Goal: Check status: Check status

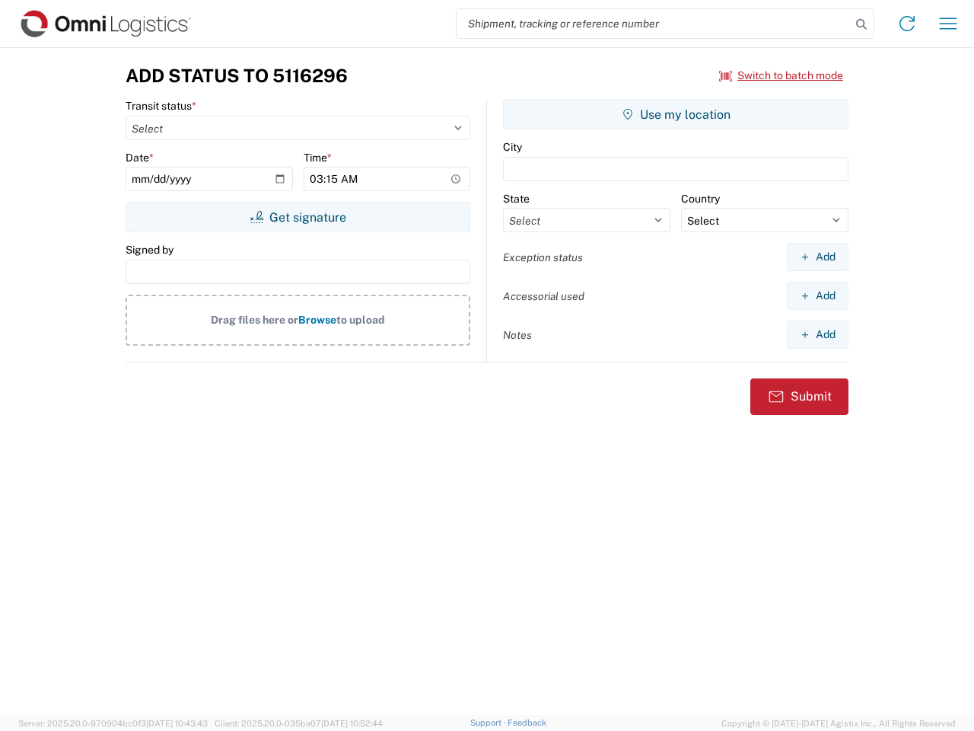
click at [654, 24] on input "search" at bounding box center [654, 23] width 394 height 29
click at [862, 24] on icon at bounding box center [861, 24] width 21 height 21
click at [907, 24] on icon at bounding box center [907, 23] width 24 height 24
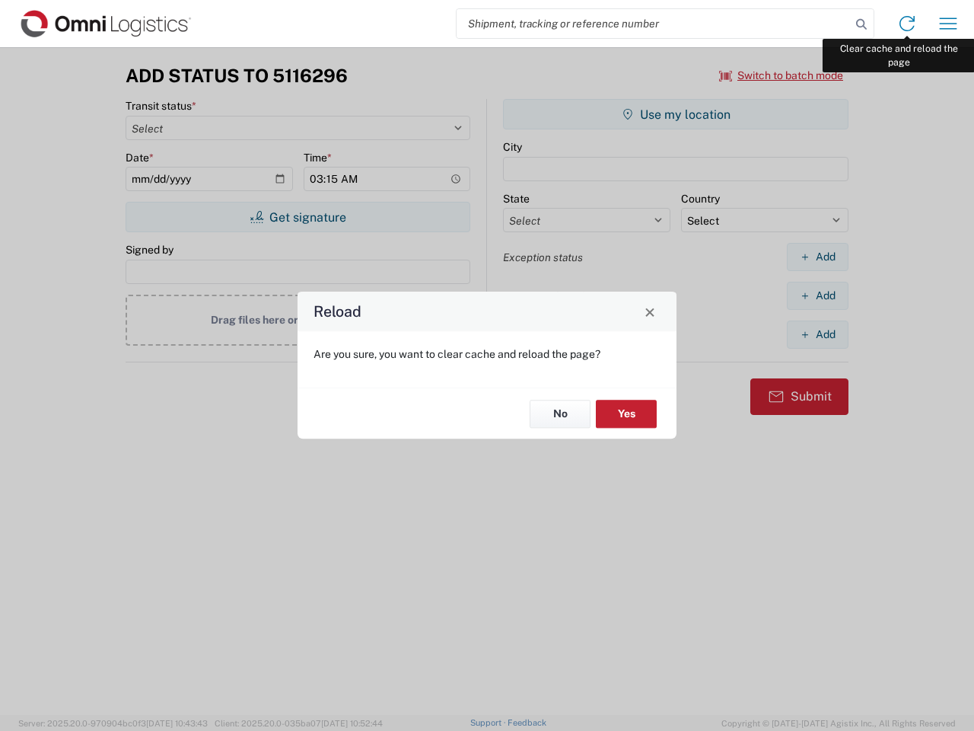
click at [949, 24] on div "Reload Are you sure, you want to clear cache and reload the page? No Yes" at bounding box center [487, 365] width 974 height 731
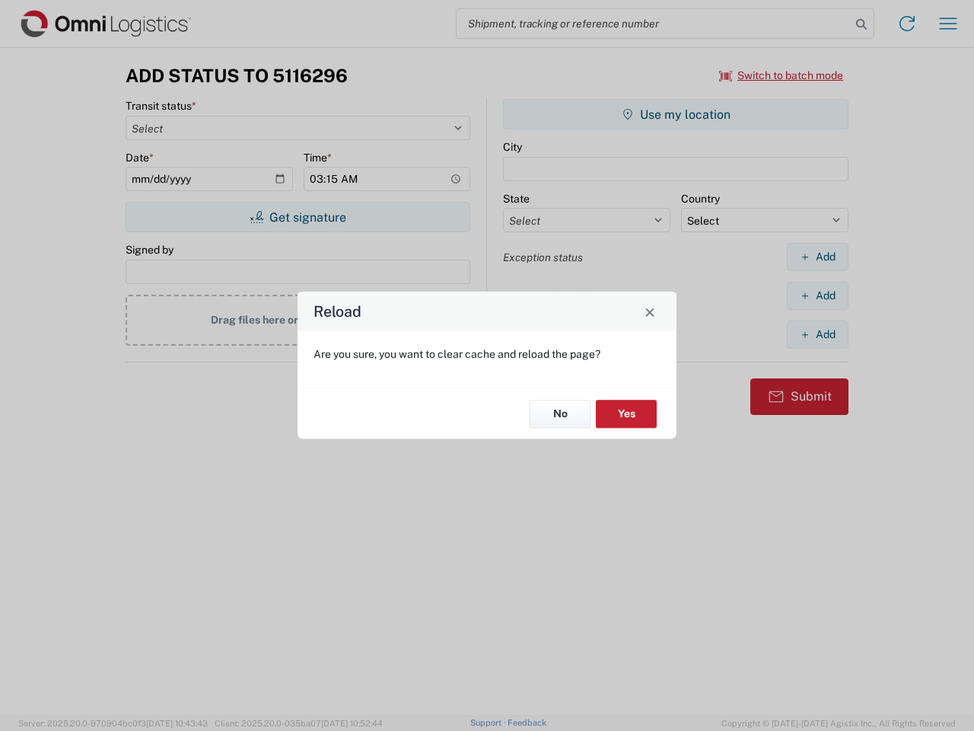
click at [782, 75] on div "Reload Are you sure, you want to clear cache and reload the page? No Yes" at bounding box center [487, 365] width 974 height 731
click at [298, 217] on div "Reload Are you sure, you want to clear cache and reload the page? No Yes" at bounding box center [487, 365] width 974 height 731
click at [676, 114] on div "Reload Are you sure, you want to clear cache and reload the page? No Yes" at bounding box center [487, 365] width 974 height 731
click at [818, 257] on div "Reload Are you sure, you want to clear cache and reload the page? No Yes" at bounding box center [487, 365] width 974 height 731
click at [818, 295] on div "Reload Are you sure, you want to clear cache and reload the page? No Yes" at bounding box center [487, 365] width 974 height 731
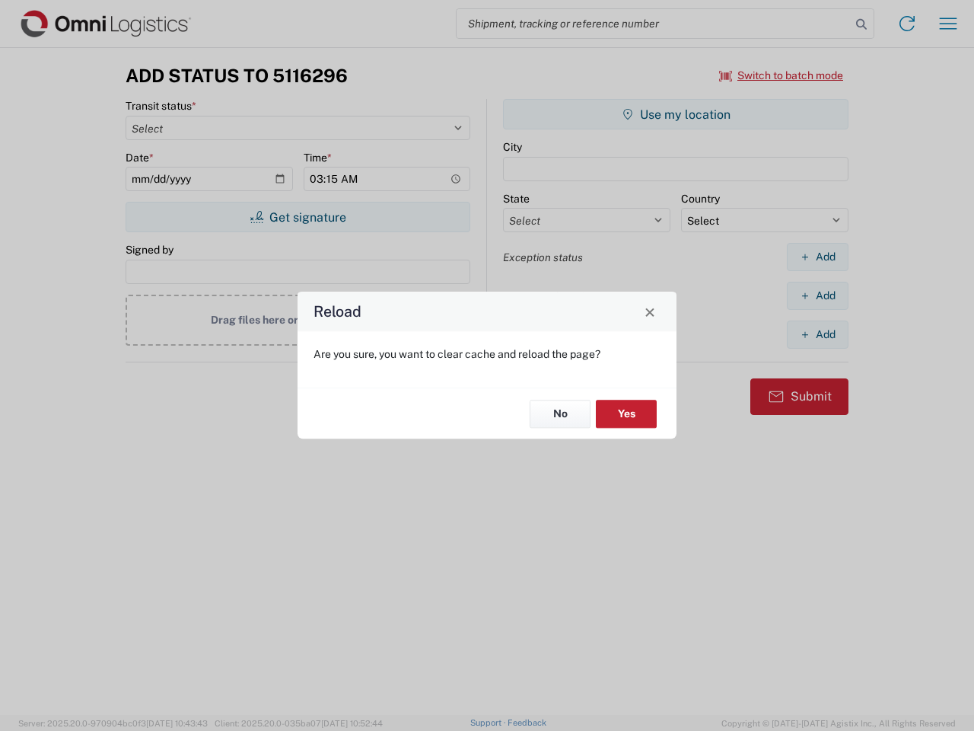
click at [818, 334] on div "Reload Are you sure, you want to clear cache and reload the page? No Yes" at bounding box center [487, 365] width 974 height 731
